Goal: Task Accomplishment & Management: Manage account settings

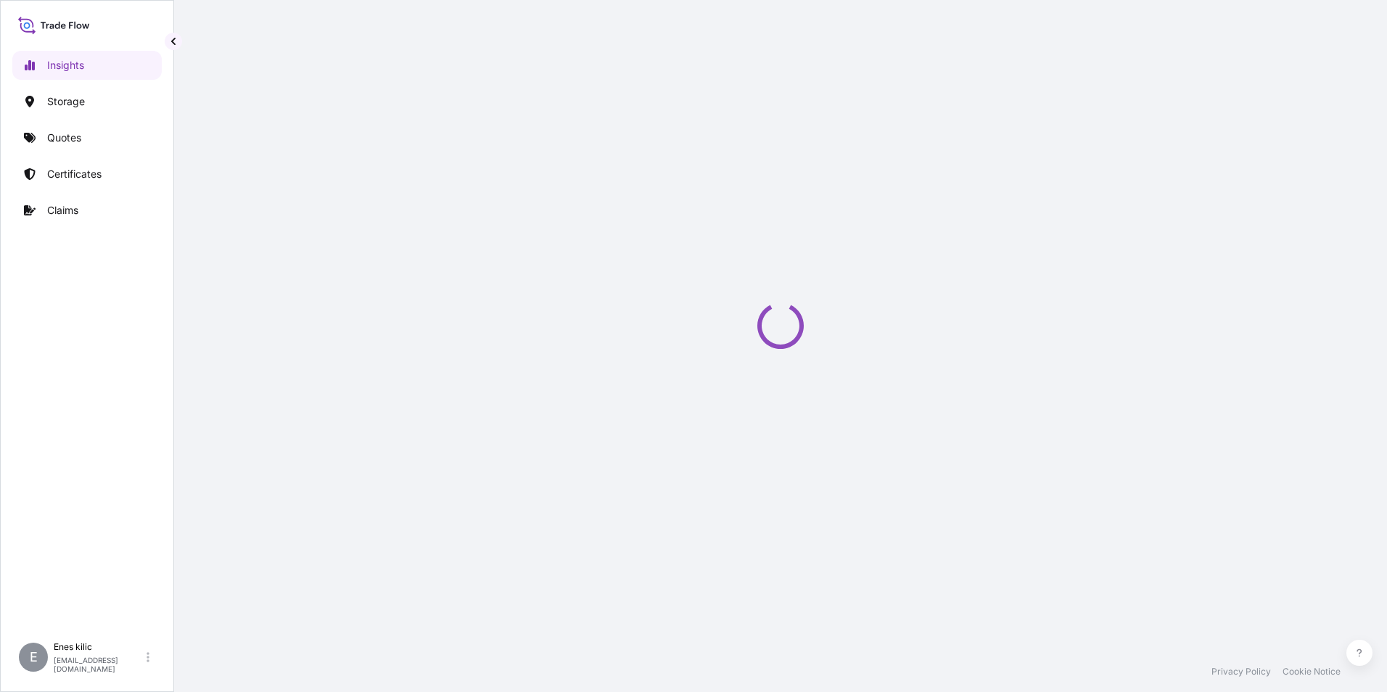
select select "2025"
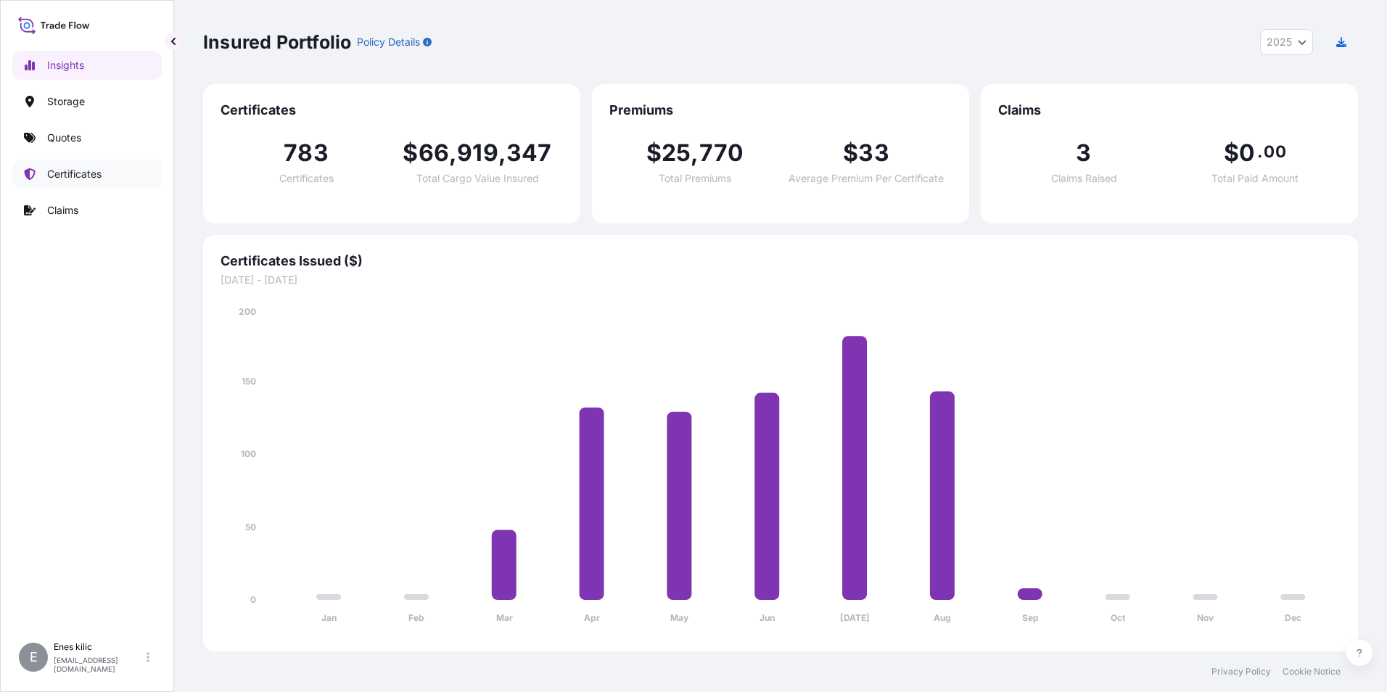
click at [75, 171] on p "Certificates" at bounding box center [74, 174] width 54 height 15
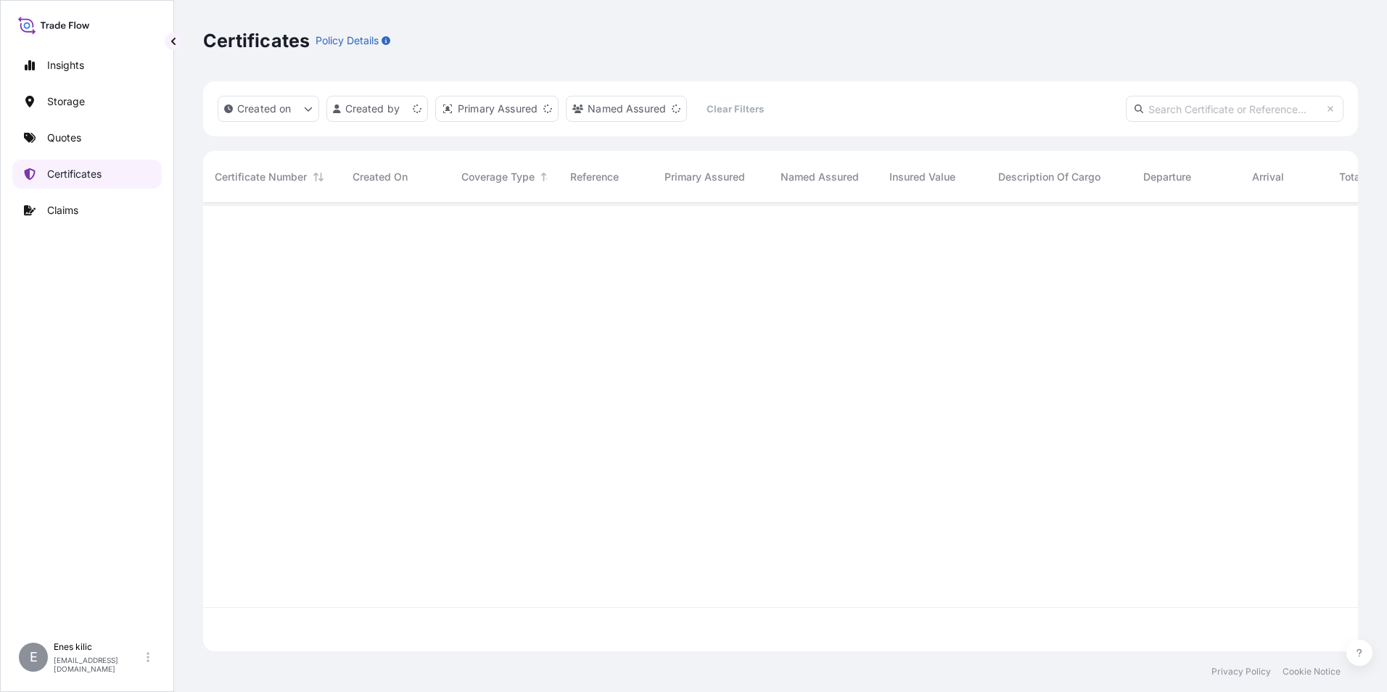
scroll to position [445, 1144]
click at [1234, 114] on input "text" at bounding box center [1235, 109] width 218 height 26
paste input "31600-804-1"
type input "31600-804-1"
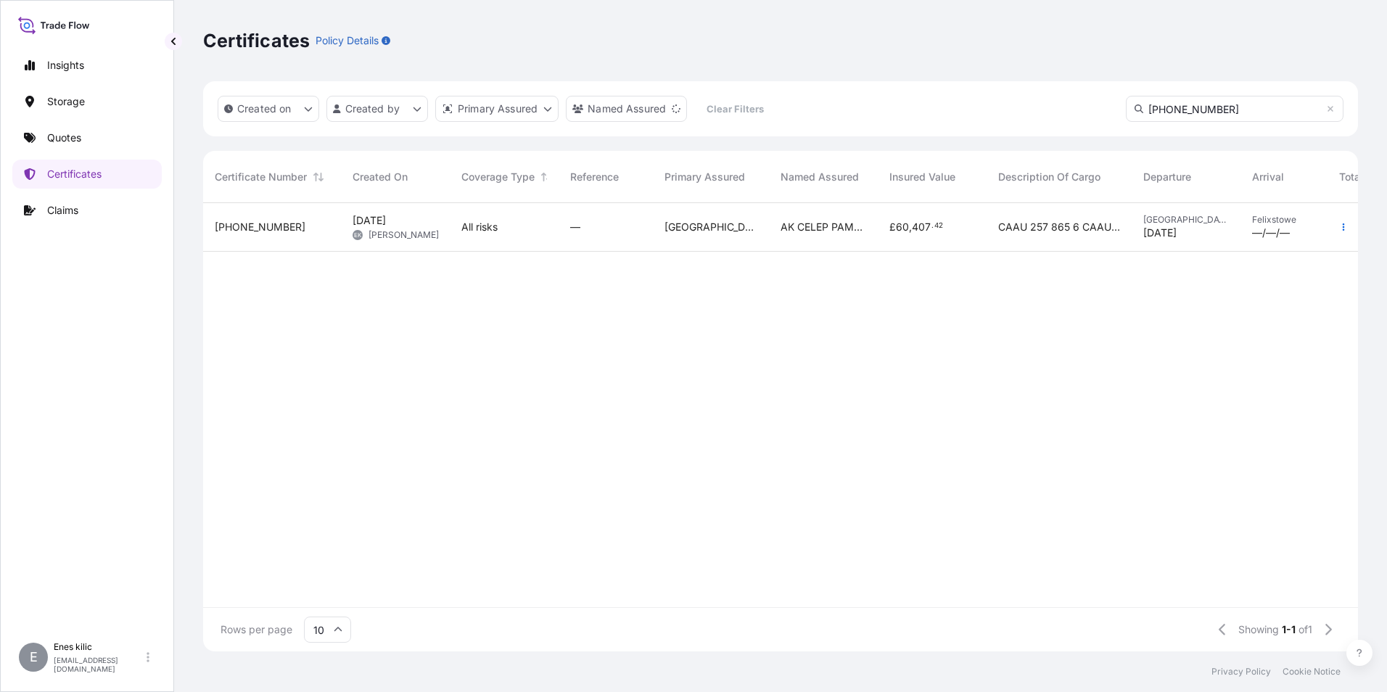
click at [275, 229] on span "31600-804-1" at bounding box center [260, 227] width 91 height 15
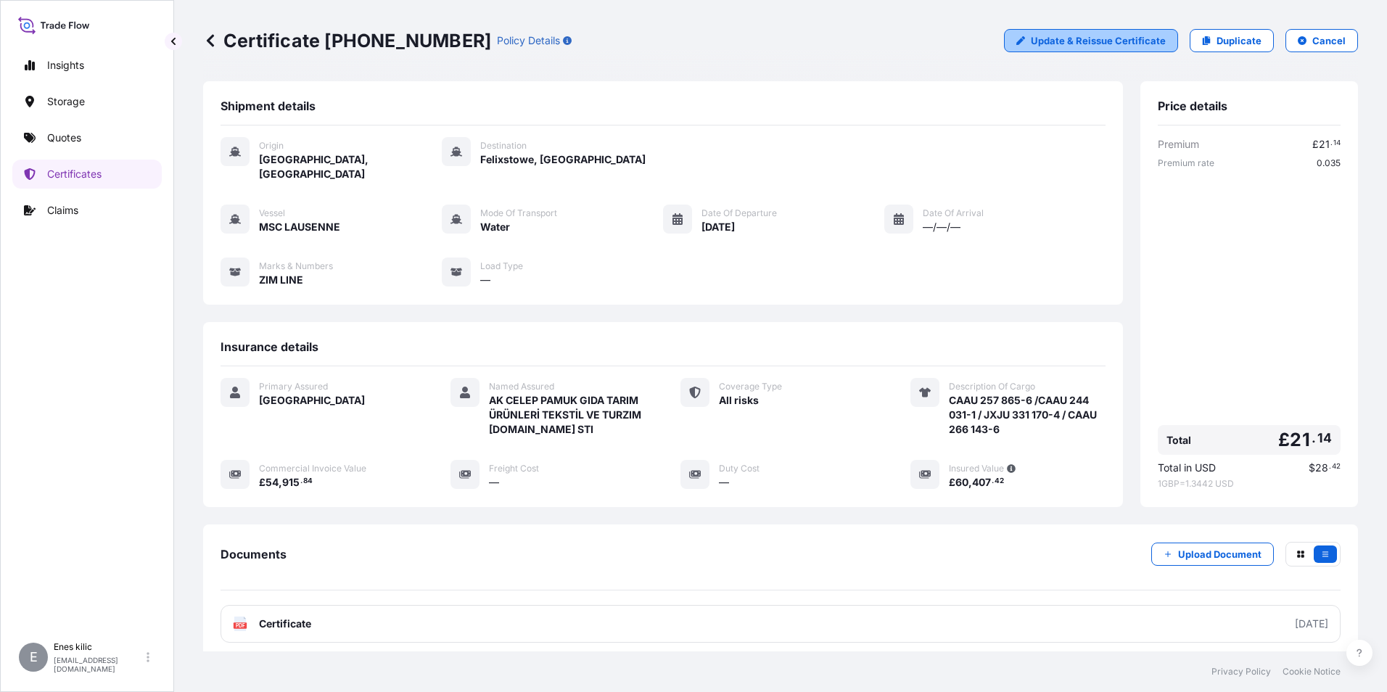
click at [1153, 35] on p "Update & Reissue Certificate" at bounding box center [1098, 40] width 135 height 15
select select "Water"
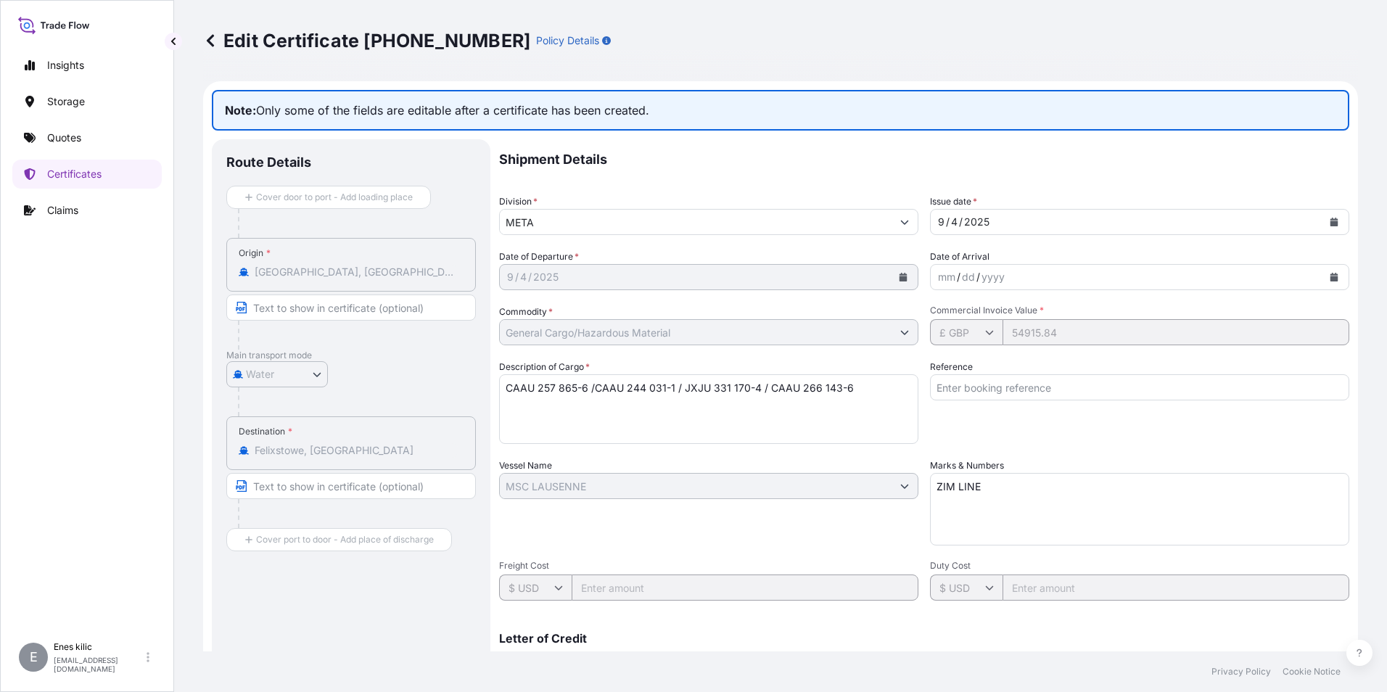
click at [862, 391] on textarea "CAAU 257 865-6 /CAAU 244 031-1 / JXJU 331 170-4 / CAAU 266 143-6" at bounding box center [708, 409] width 419 height 70
drag, startPoint x: 661, startPoint y: 440, endPoint x: 675, endPoint y: 432, distance: 16.6
click at [661, 440] on textarea "CAAU 257 865-6 /CAAU 244 031-1 / JXJU 331 170-4 / CAAU 266 143-6" at bounding box center [708, 409] width 419 height 70
type textarea "CAAU 257 865-6 /CAAU 244 031-1 / JXJU 331 170-4 / CAAU 266 143-6 INSURANCE PREM…"
click at [1073, 391] on input "Reference" at bounding box center [1139, 387] width 419 height 26
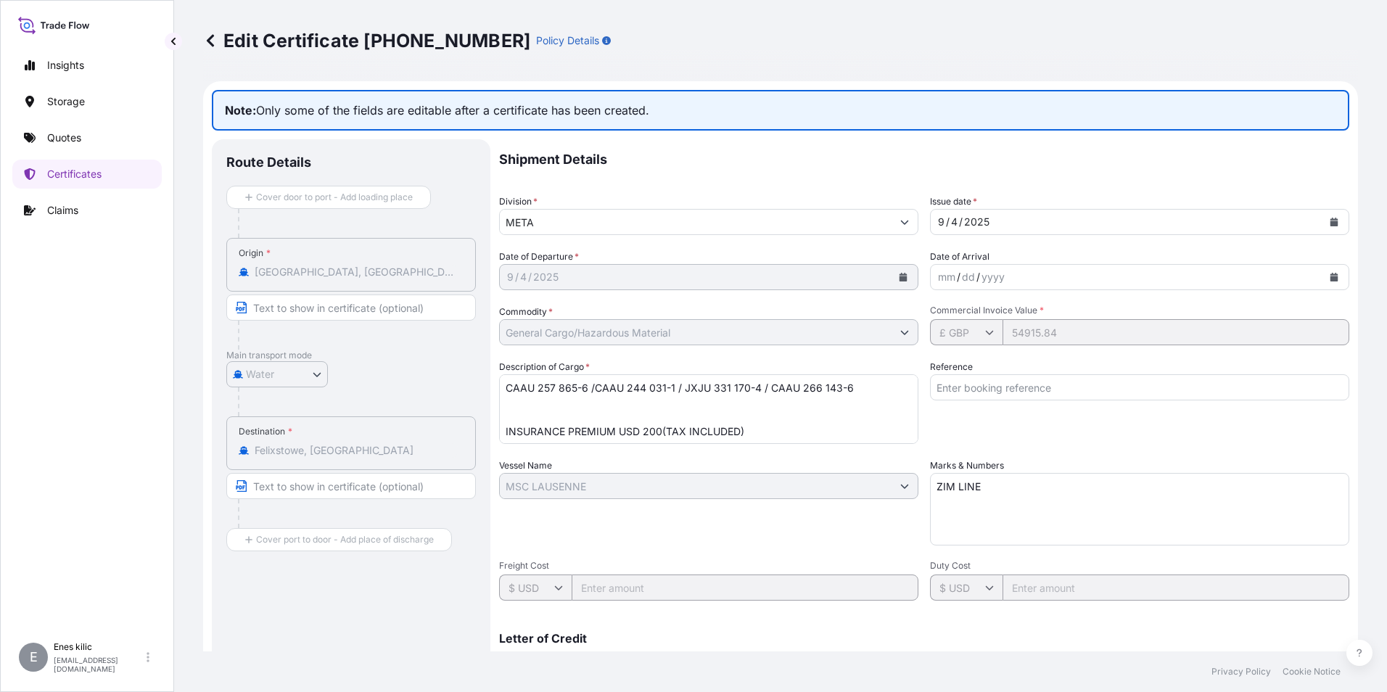
paste input "2201775071"
type input "2201775071"
click at [1231, 426] on div "Reference 2201775071" at bounding box center [1139, 402] width 419 height 84
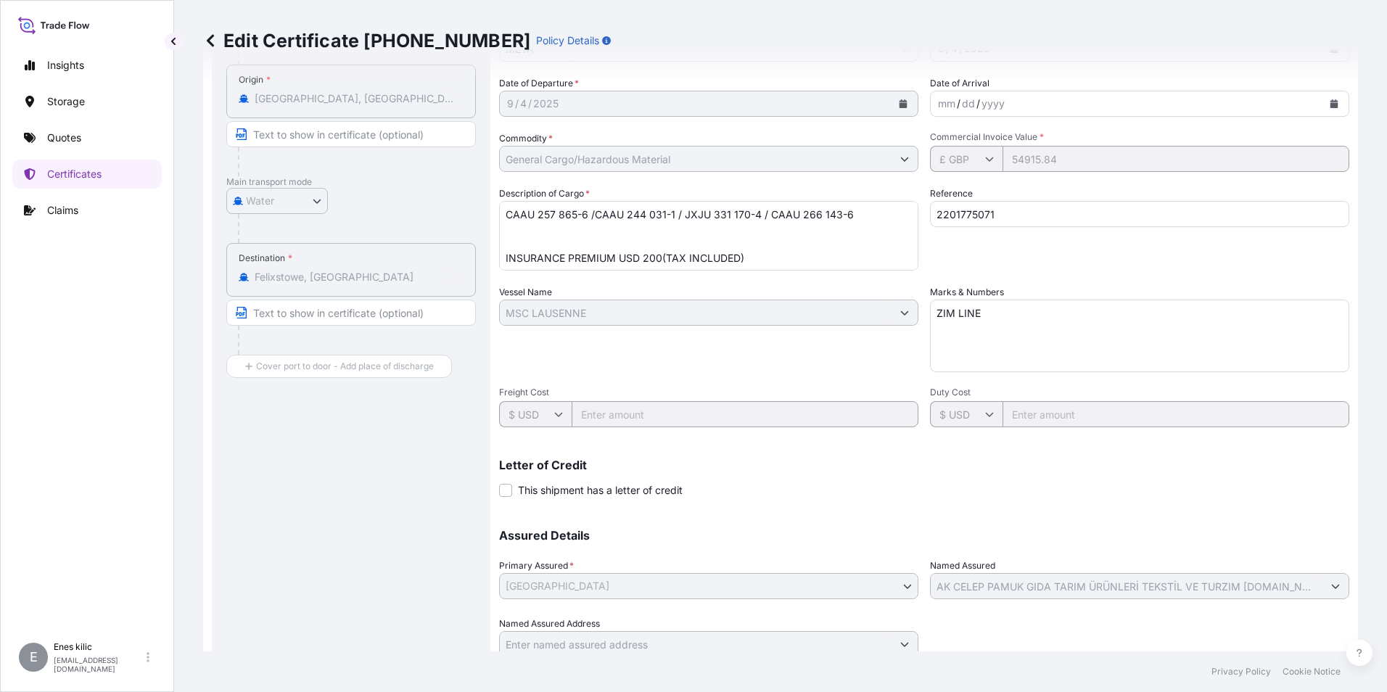
scroll to position [228, 0]
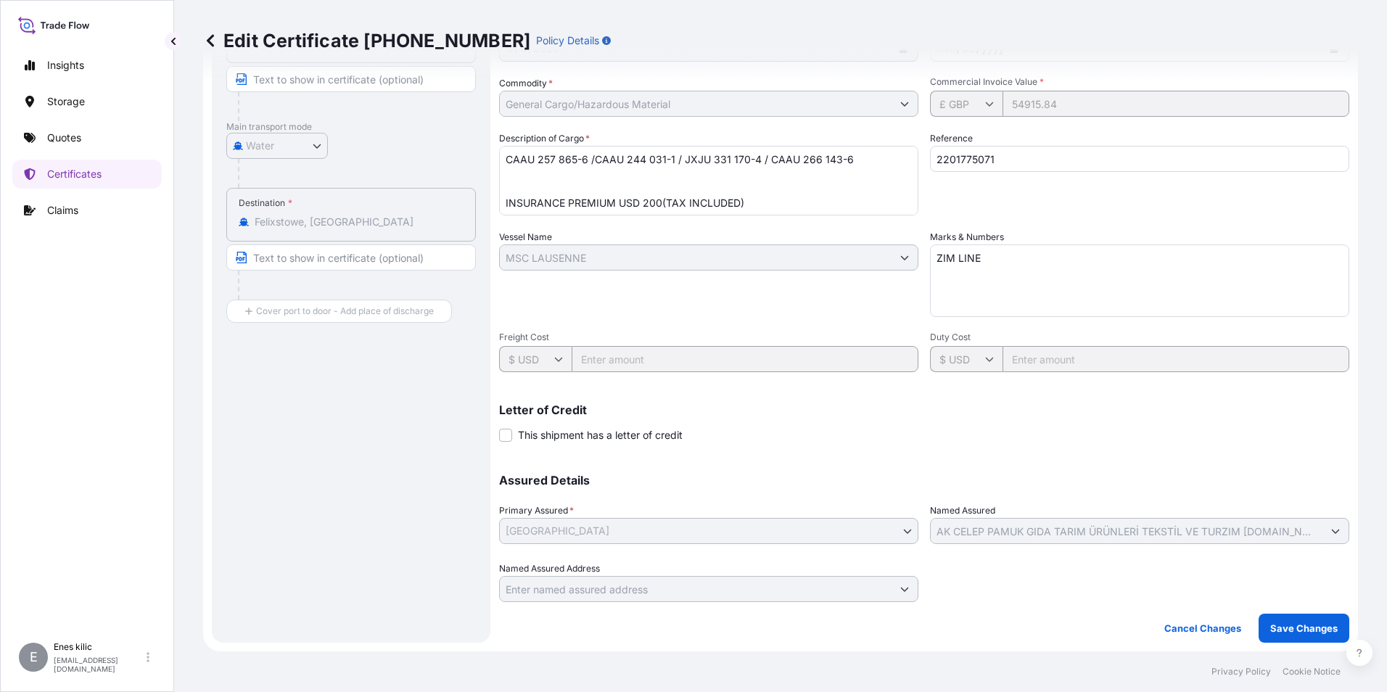
click at [1311, 624] on p "Save Changes" at bounding box center [1303, 628] width 67 height 15
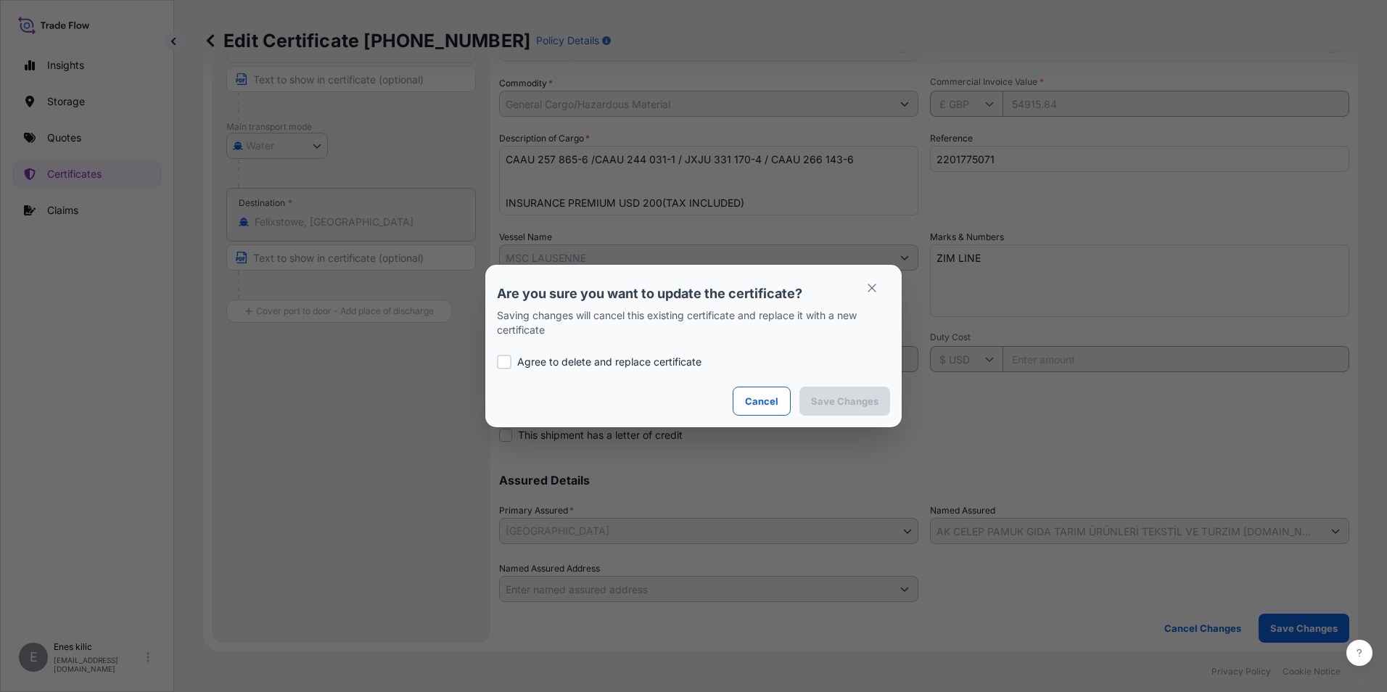
click at [567, 356] on p "Agree to delete and replace certificate" at bounding box center [609, 362] width 184 height 15
checkbox input "true"
click at [835, 406] on p "Save Changes" at bounding box center [844, 401] width 67 height 15
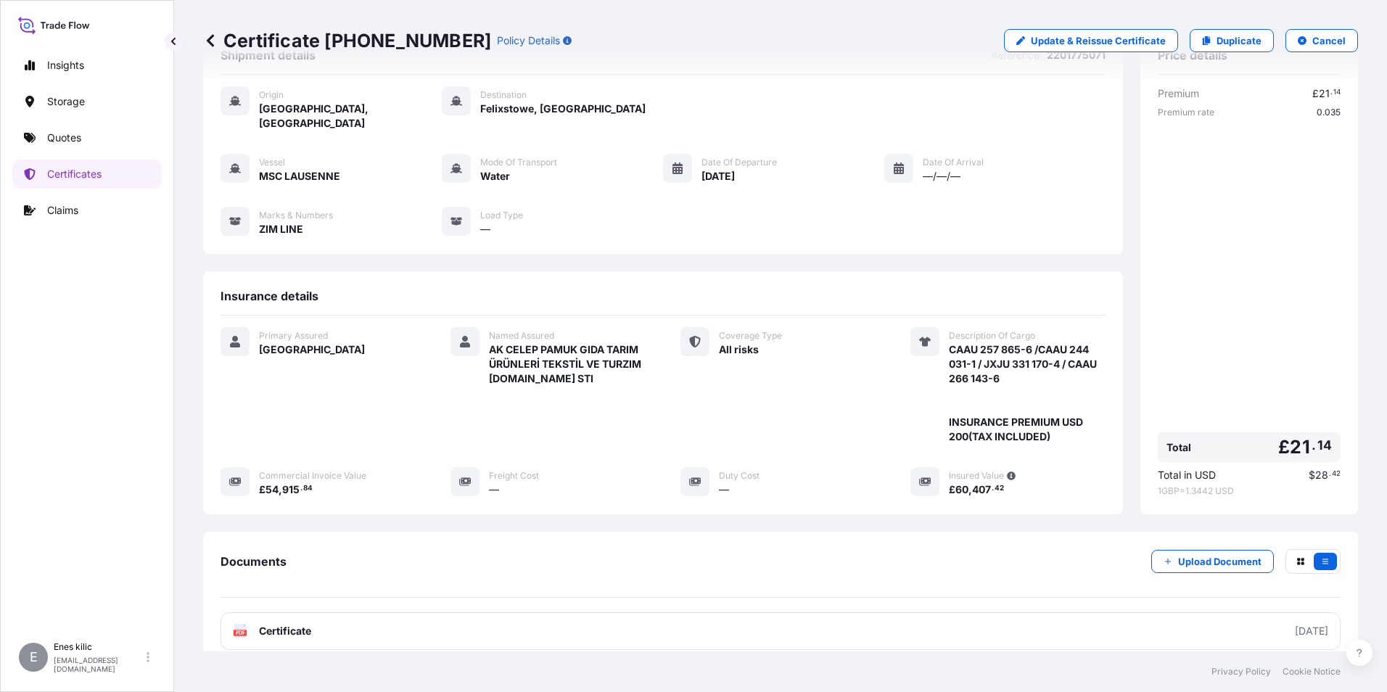
scroll to position [143, 0]
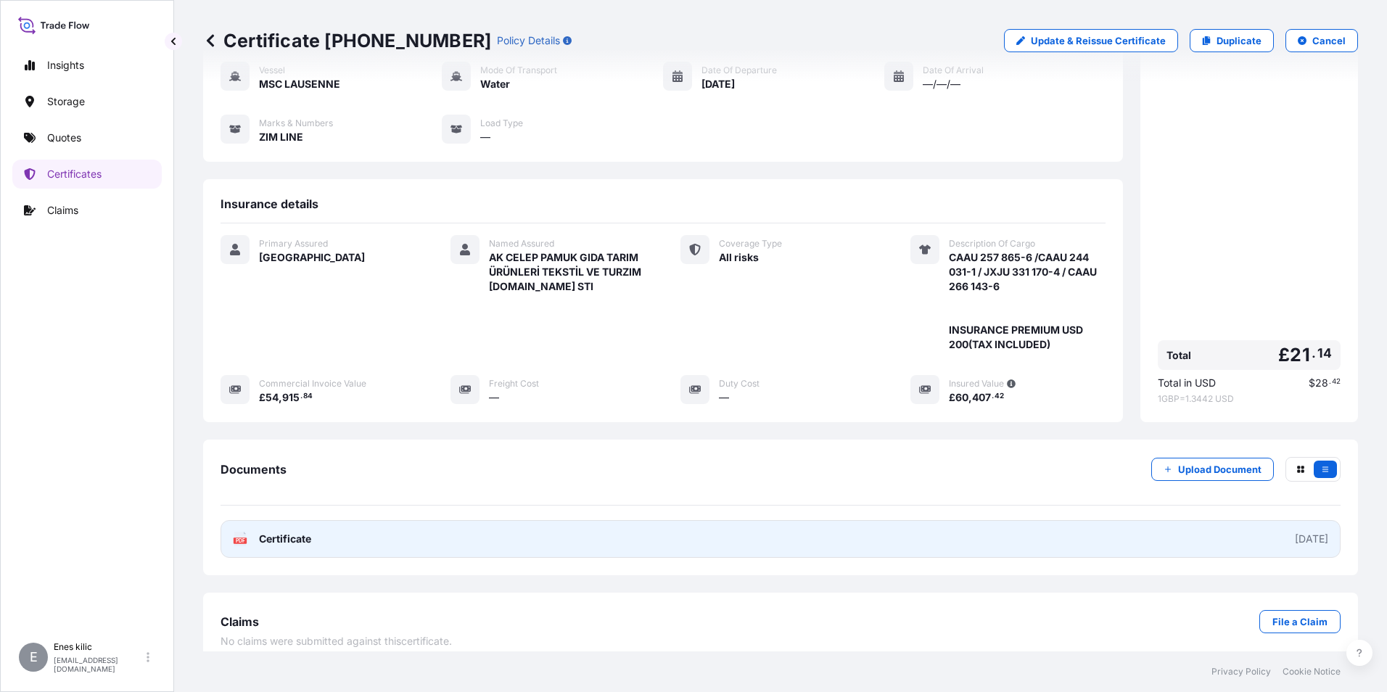
click at [305, 532] on span "Certificate" at bounding box center [285, 539] width 52 height 15
click at [302, 532] on span "Certificate" at bounding box center [285, 539] width 52 height 15
